Goal: Information Seeking & Learning: Learn about a topic

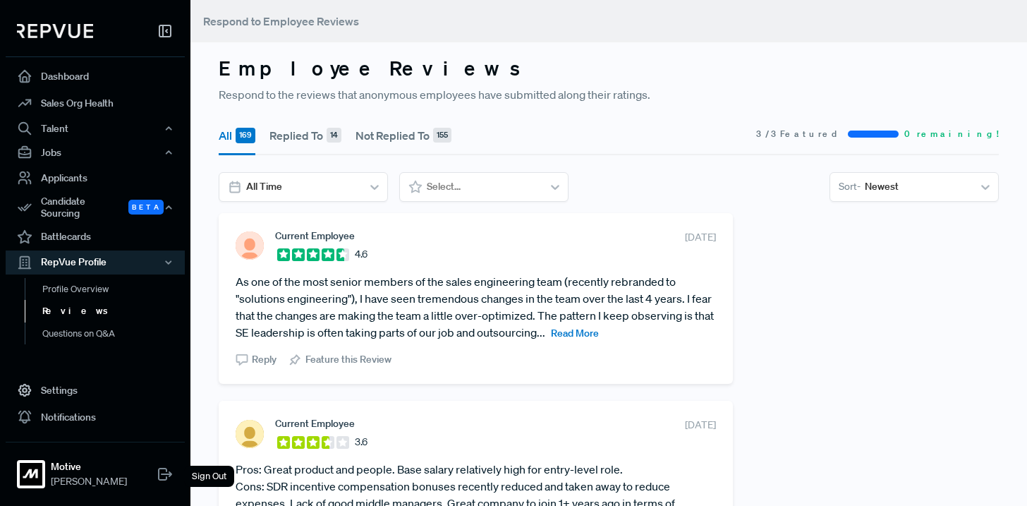
scroll to position [396, 0]
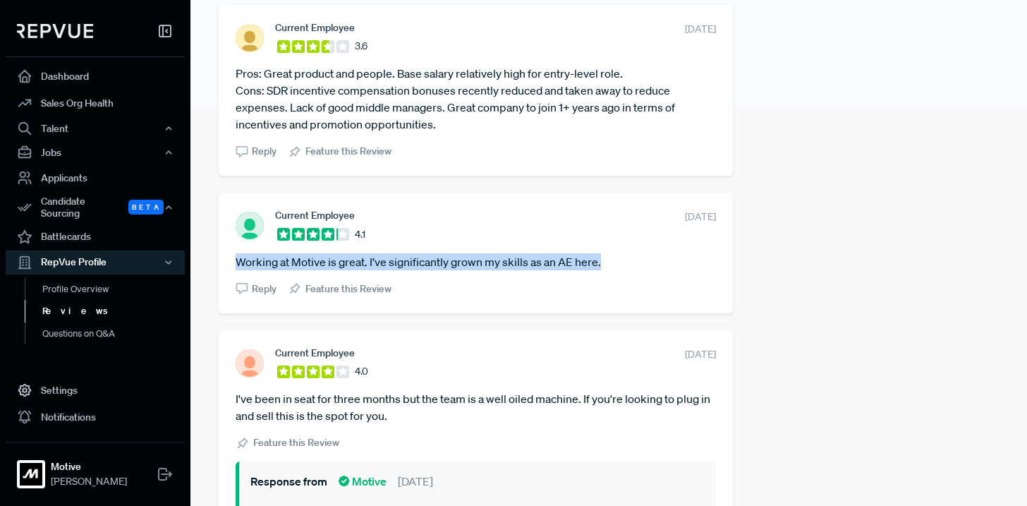
drag, startPoint x: 236, startPoint y: 261, endPoint x: 624, endPoint y: 261, distance: 387.4
click at [624, 261] on article "Working at Motive is great. I’ve significantly grown my skills as an AE here." at bounding box center [476, 261] width 480 height 17
copy article "Working at Motive is great. I’ve significantly grown my skills as an AE here."
drag, startPoint x: 236, startPoint y: 73, endPoint x: 455, endPoint y: 128, distance: 225.4
click at [455, 128] on article "Pros: Great product and people. Base salary relatively high for entry-level rol…" at bounding box center [476, 99] width 480 height 68
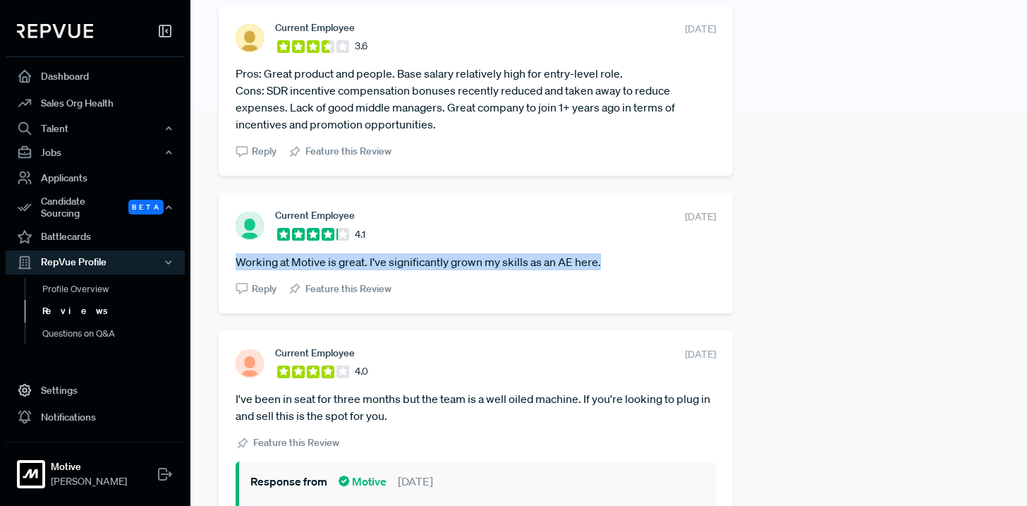
copy article "Pros: Great product and people. Base salary relatively high for entry-level rol…"
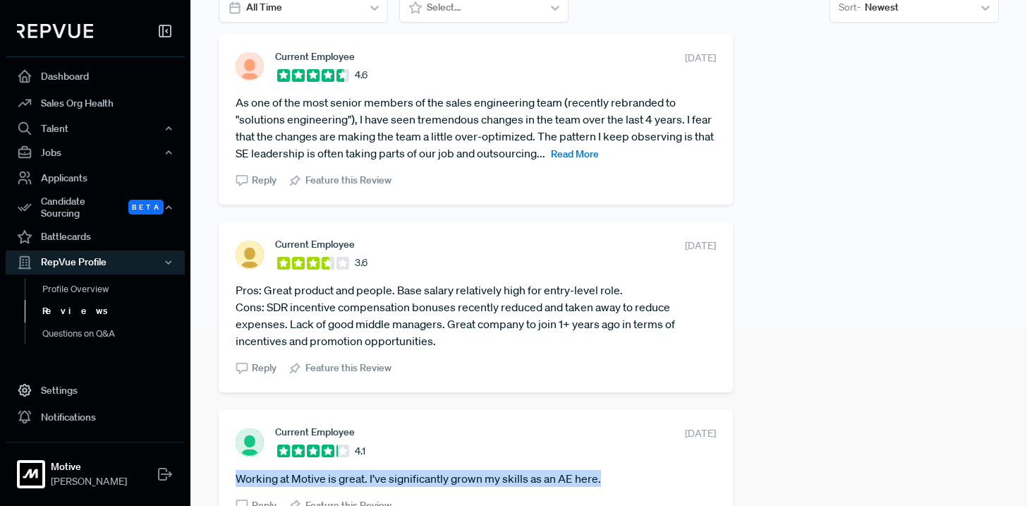
scroll to position [167, 0]
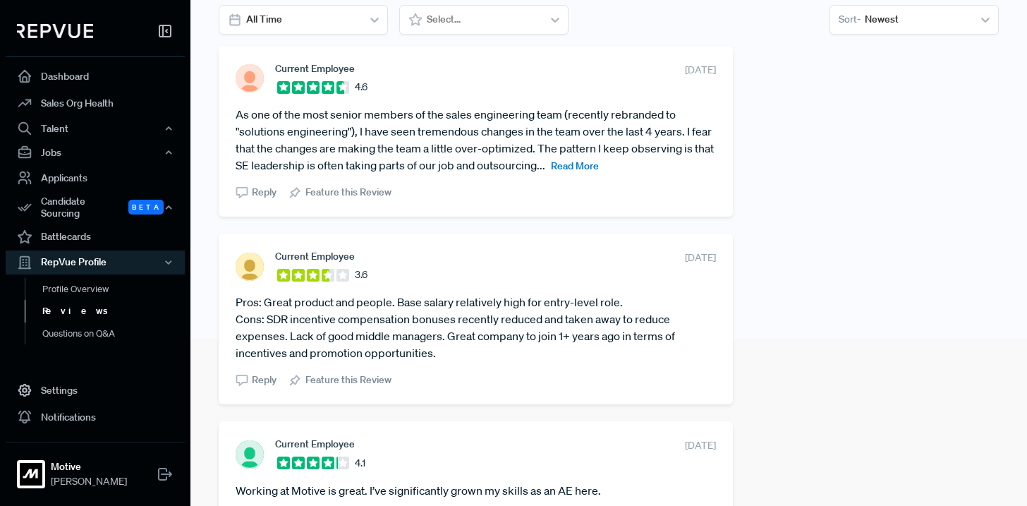
click at [599, 169] on span "Read More" at bounding box center [575, 165] width 48 height 13
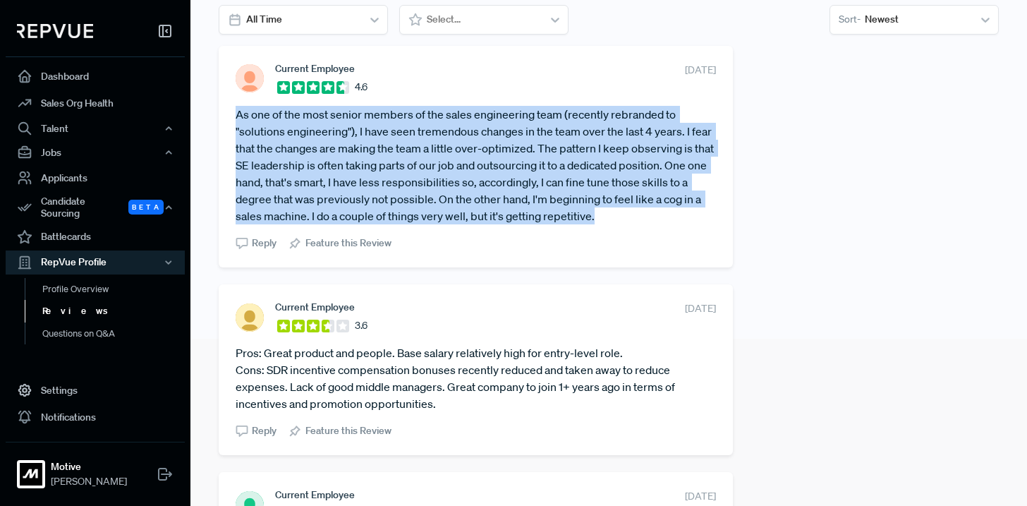
drag, startPoint x: 237, startPoint y: 114, endPoint x: 606, endPoint y: 214, distance: 382.4
click at [606, 214] on article "As one of the most senior members of the sales engineering team (recently rebra…" at bounding box center [476, 165] width 480 height 119
copy article "As one of the most senior members of the sales engineering team (recently rebra…"
